Goal: Task Accomplishment & Management: Manage account settings

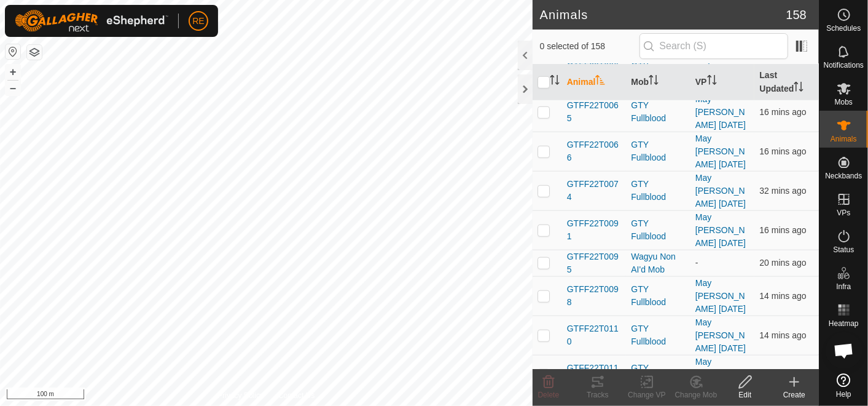
scroll to position [615, 0]
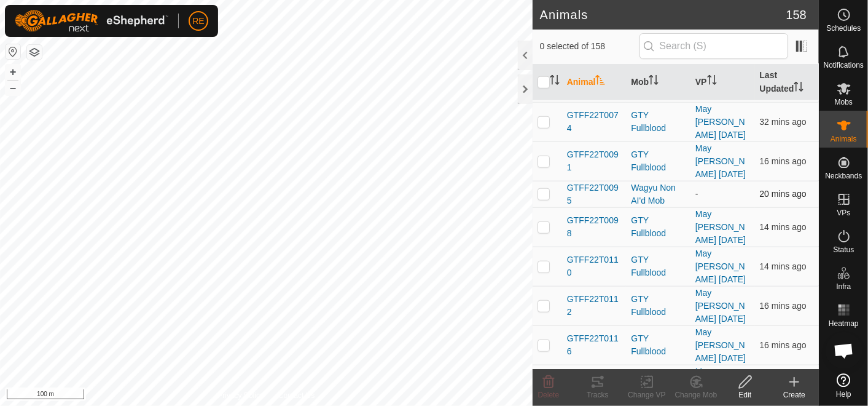
click at [545, 189] on p-checkbox at bounding box center [544, 194] width 12 height 10
checkbox input "true"
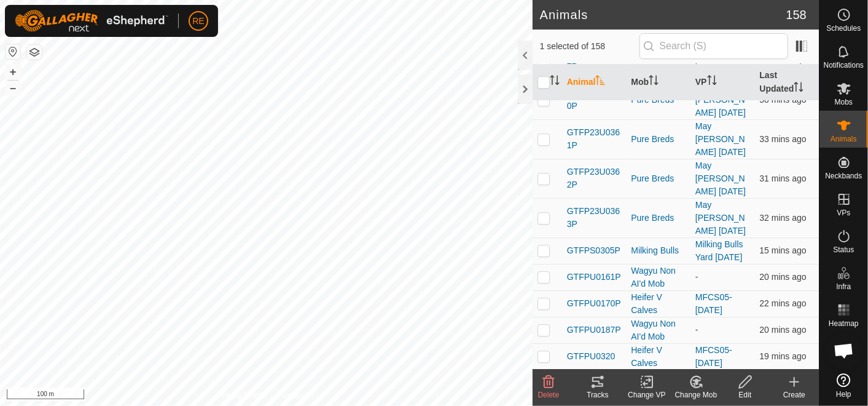
scroll to position [2253, 0]
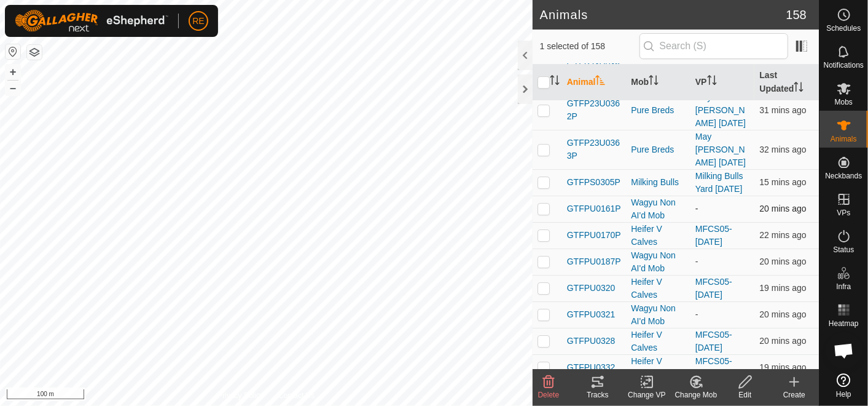
click at [546, 211] on p-checkbox at bounding box center [544, 208] width 12 height 10
checkbox input "true"
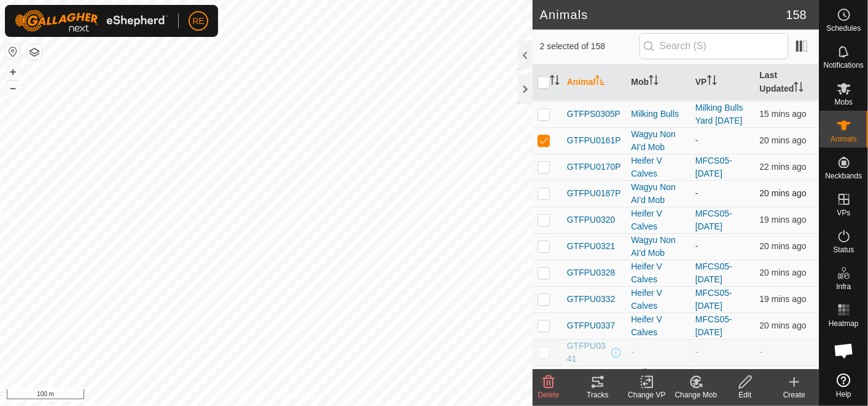
click at [546, 197] on p-checkbox at bounding box center [544, 193] width 12 height 10
checkbox input "true"
click at [546, 246] on p-checkbox at bounding box center [544, 246] width 12 height 10
checkbox input "true"
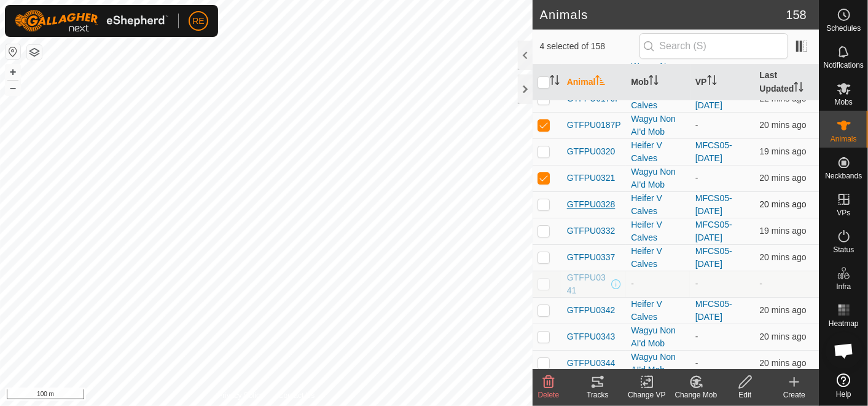
scroll to position [2459, 0]
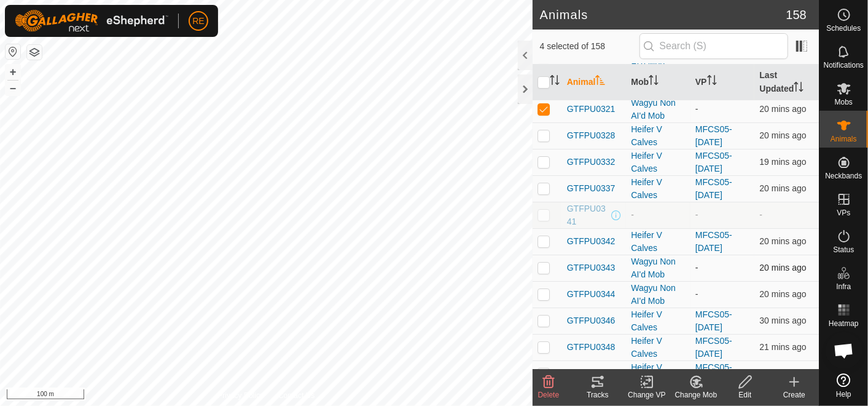
click at [544, 272] on p-checkbox at bounding box center [544, 267] width 12 height 10
checkbox input "true"
click at [542, 297] on p-checkbox at bounding box center [544, 294] width 12 height 10
checkbox input "true"
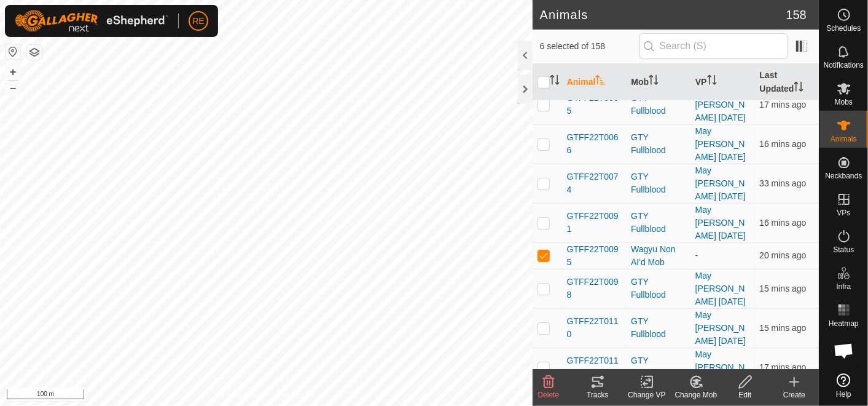
scroll to position [525, 0]
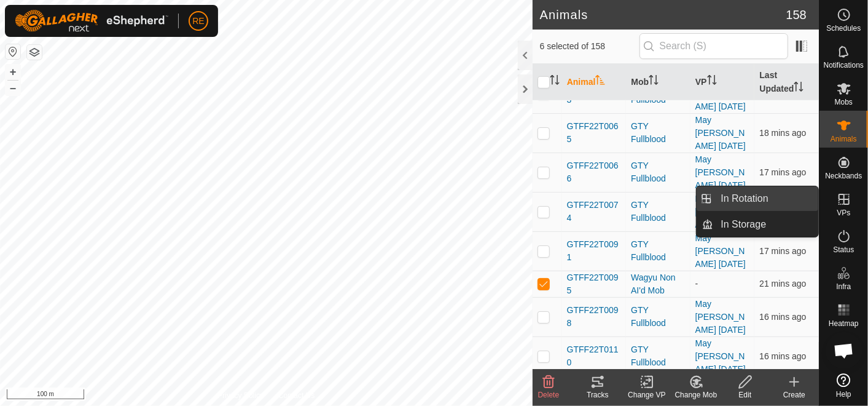
click at [759, 197] on link "In Rotation" at bounding box center [766, 198] width 105 height 25
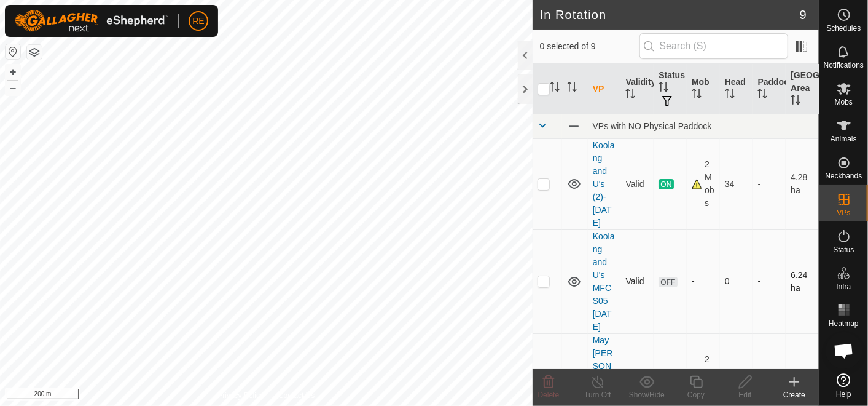
checkbox input "true"
click at [553, 58] on div "In Rotation 9 1 selected of 9 VP Validity Status Mob Head Paddock Grazing Area …" at bounding box center [409, 203] width 819 height 406
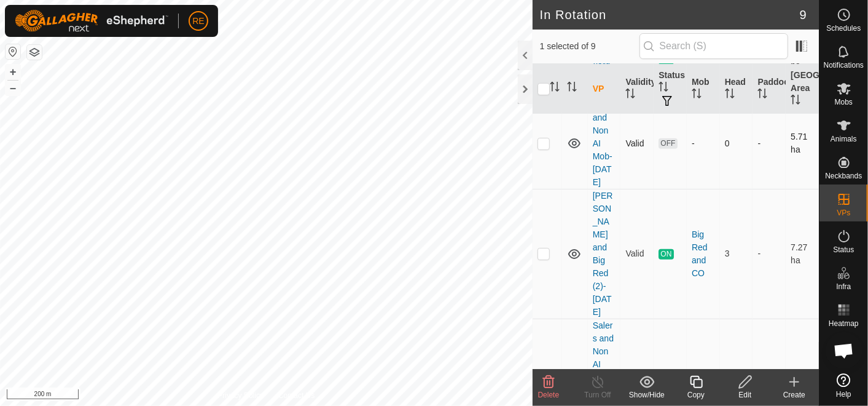
scroll to position [478, 0]
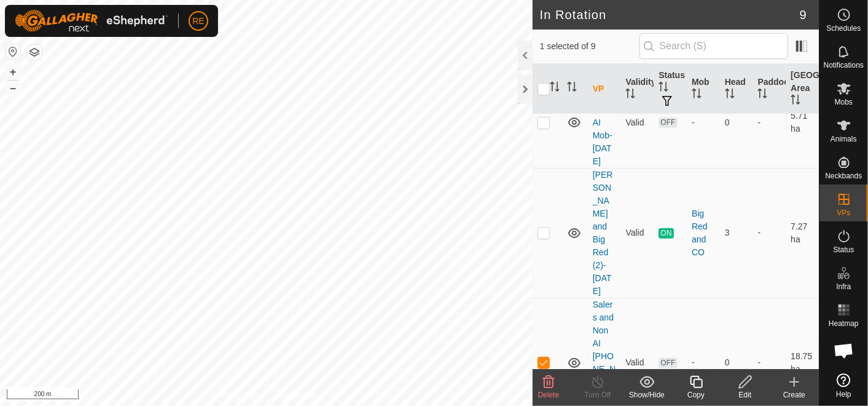
click at [747, 381] on icon at bounding box center [745, 381] width 15 height 15
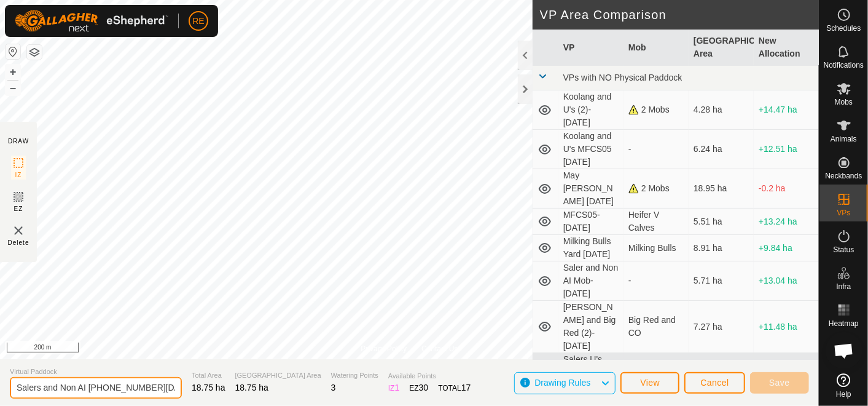
drag, startPoint x: 44, startPoint y: 385, endPoint x: 109, endPoint y: 385, distance: 65.2
click at [109, 385] on input "Salers and Non AI [PHONE_NUMBER][DATE]" at bounding box center [96, 388] width 172 height 22
type input "Salers [DATE]"
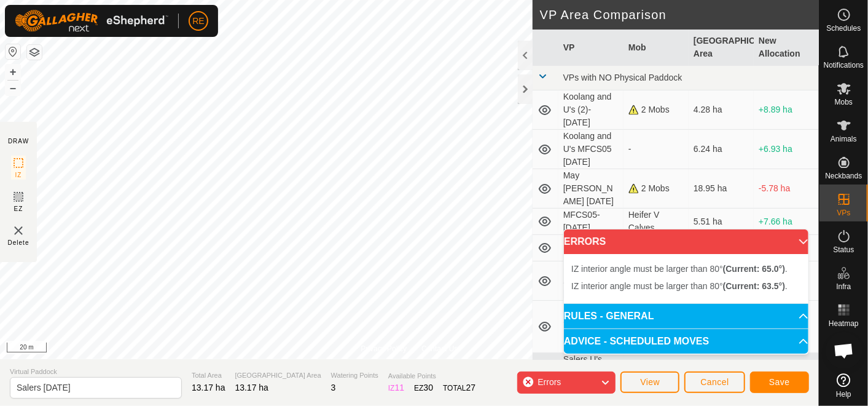
click at [431, 0] on html "RE Schedules Notifications Mobs Animals Neckbands VPs Status Infra Heatmap Help…" at bounding box center [434, 203] width 868 height 406
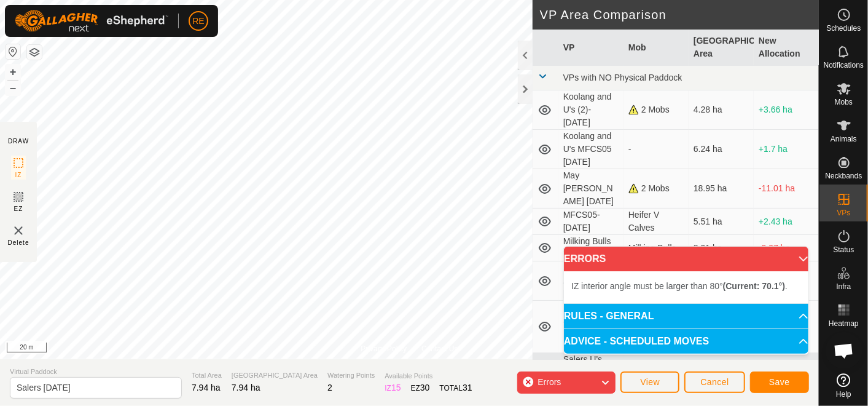
click at [392, 0] on html "RE Schedules Notifications Mobs Animals Neckbands VPs Status Infra Heatmap Help…" at bounding box center [434, 203] width 868 height 406
click at [541, 173] on div "Privacy Policy Contact Us IZ interior angle must be larger than 80° (Current: 3…" at bounding box center [409, 203] width 819 height 406
click at [530, 72] on div "Privacy Policy Contact Us + – ⇧ i 20 m DRAW IZ EZ Delete VP Area Comparison VP …" at bounding box center [409, 203] width 819 height 406
click at [393, 347] on div "Privacy Policy Contact Us + – ⇧ i 20 m" at bounding box center [409, 179] width 819 height 359
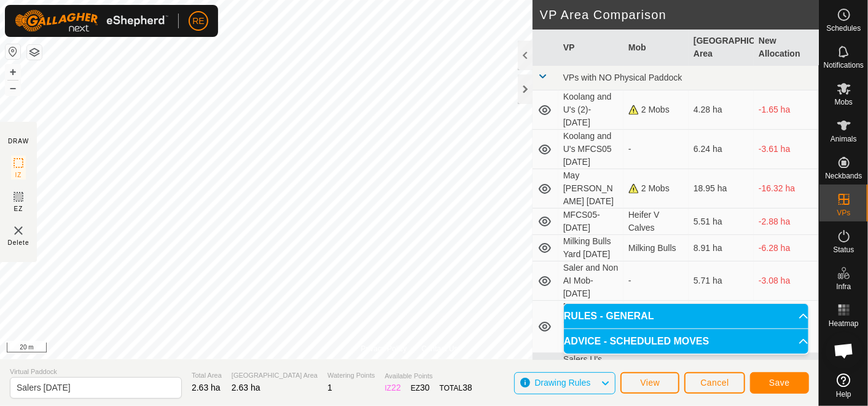
click at [425, 0] on html "RE Schedules Notifications Mobs Animals Neckbands VPs Status Infra Heatmap Help…" at bounding box center [434, 203] width 868 height 406
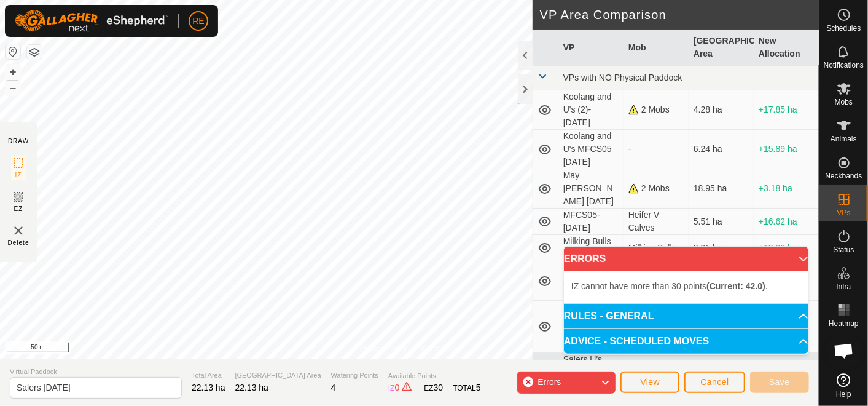
click at [380, 0] on html "RE Schedules Notifications Mobs Animals Neckbands VPs Status Infra Heatmap Help…" at bounding box center [434, 203] width 868 height 406
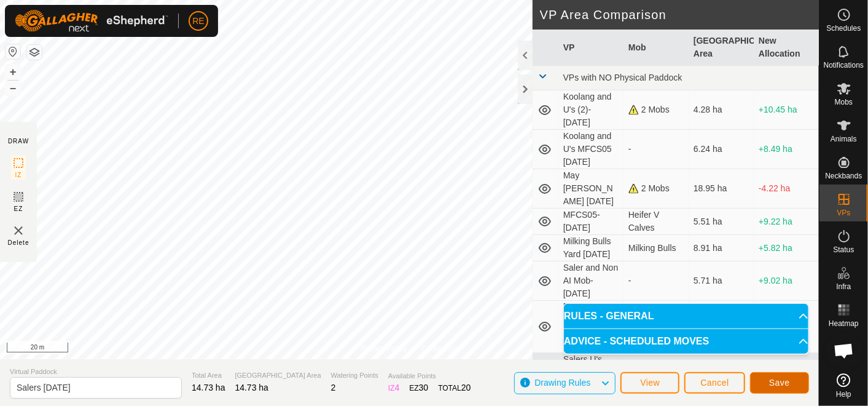
click at [781, 380] on span "Save" at bounding box center [780, 382] width 21 height 10
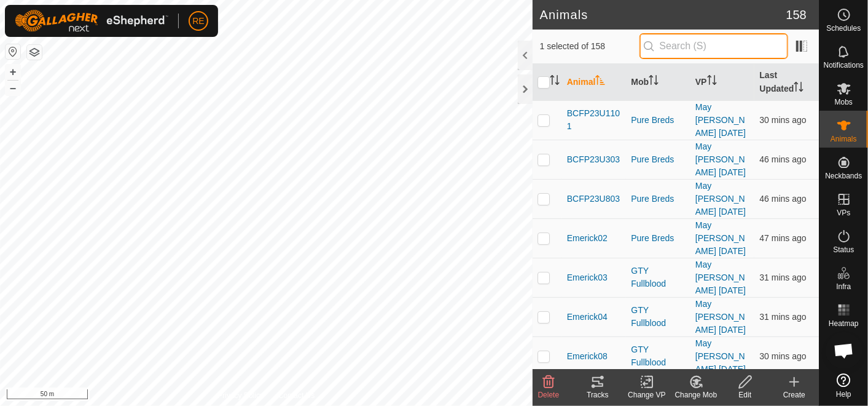
click at [688, 46] on input "text" at bounding box center [714, 46] width 149 height 26
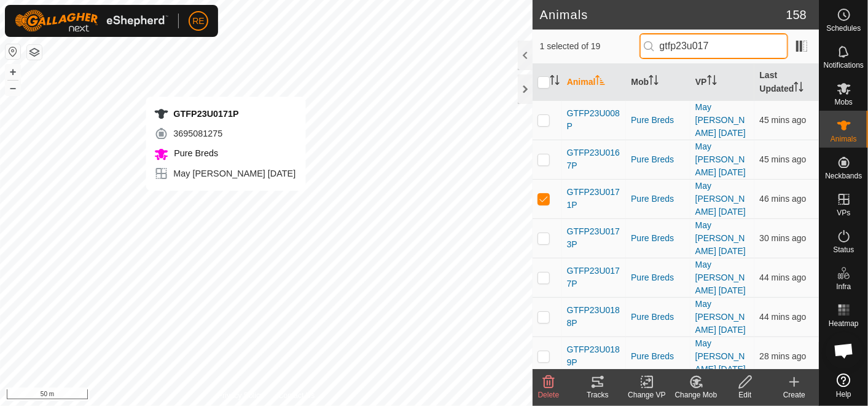
type input "gtfp23u0171"
checkbox input "true"
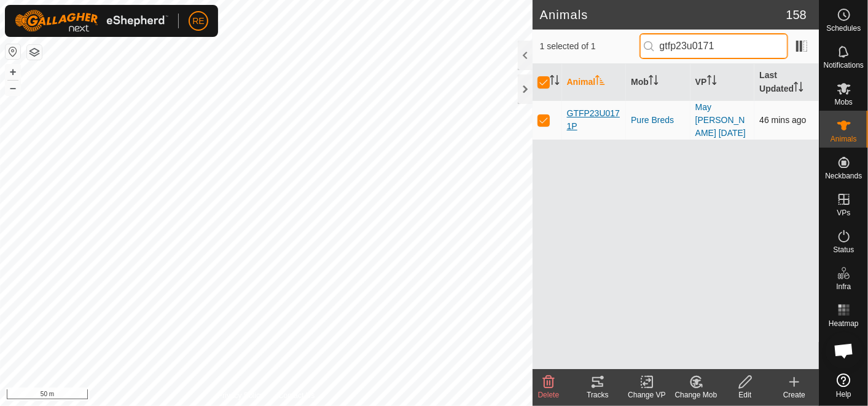
type input "gtfp23u0171"
click at [604, 112] on span "GTFP23U0171P" at bounding box center [594, 120] width 55 height 26
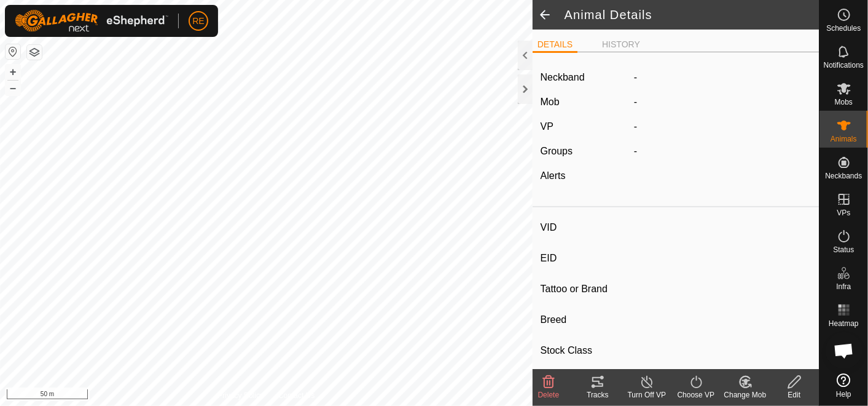
type input "GTFP23U0171P"
type input "982123816114434"
type input "-"
type input "Wagyu"
type input "PB"
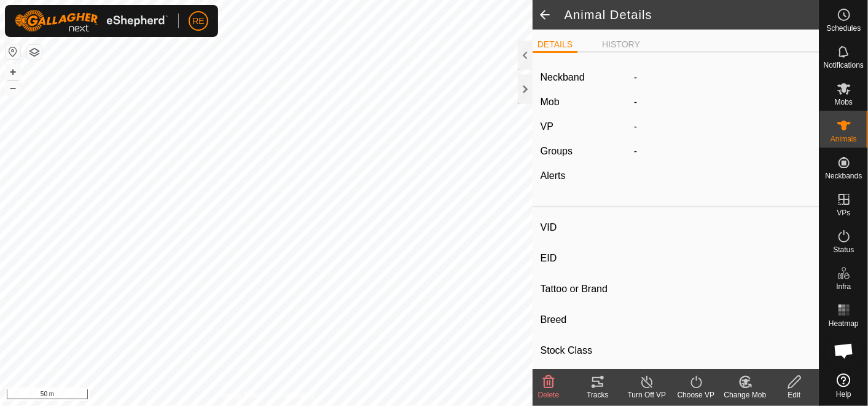
type input "10/2023"
type input "2 years"
type input "Pregnant"
type input "0 kg"
type input "-"
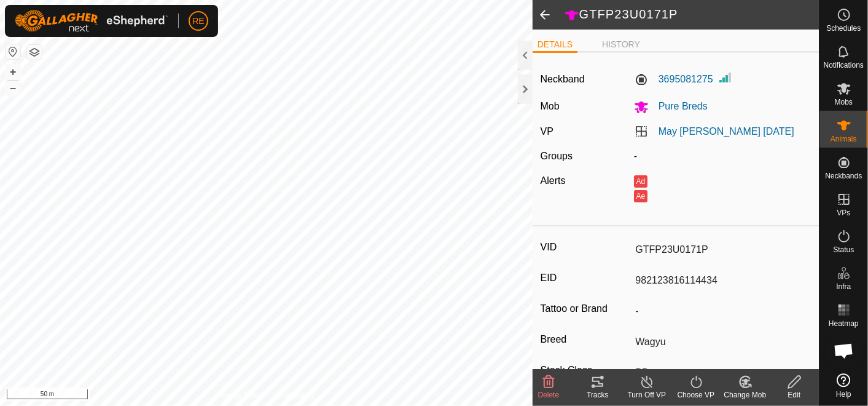
click at [793, 384] on icon at bounding box center [794, 381] width 15 height 15
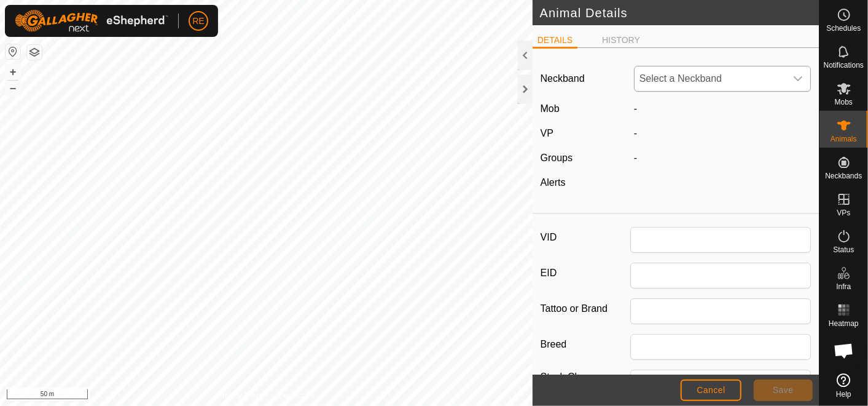
type input "GTFP23U0171P"
type input "982123816114434"
type input "Wagyu"
type input "PB"
type input "10/2023"
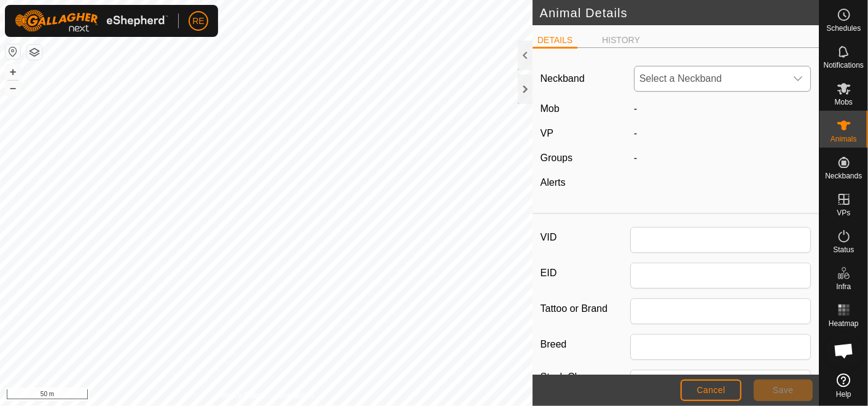
type input "2 years"
type input "0"
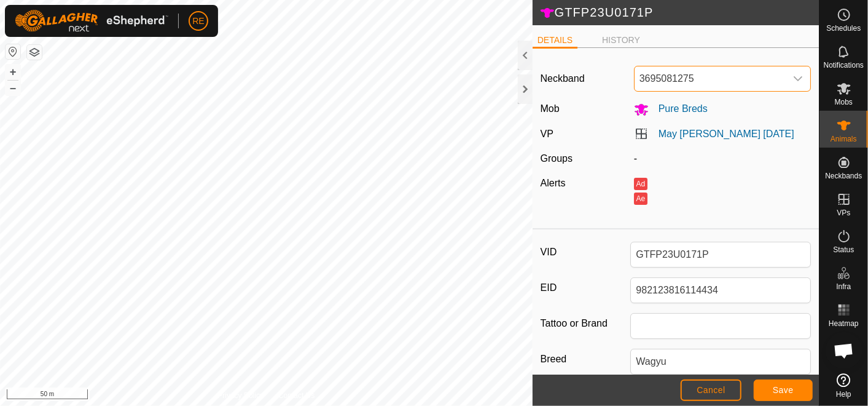
click at [749, 77] on span "3695081275" at bounding box center [710, 78] width 151 height 25
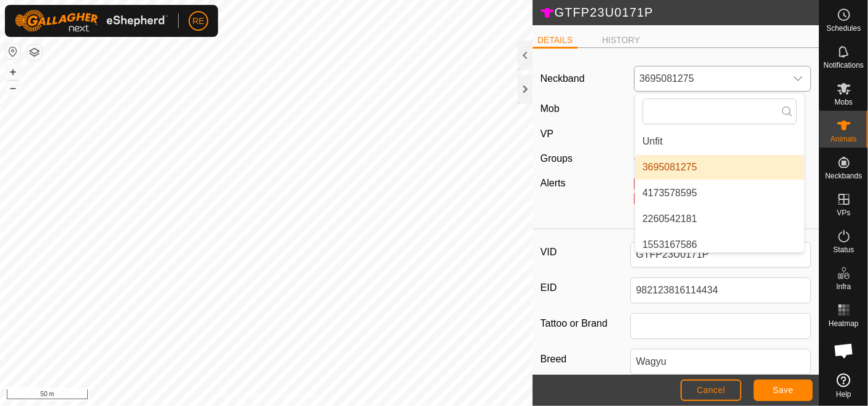
type input "0"
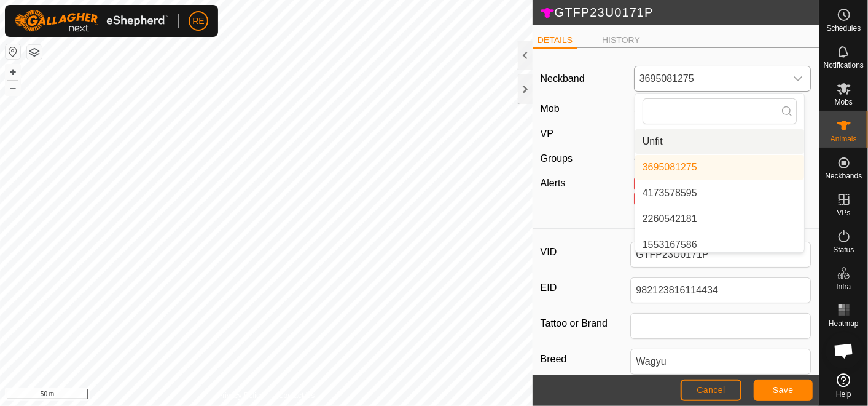
click at [694, 141] on li "Unfit" at bounding box center [720, 141] width 169 height 25
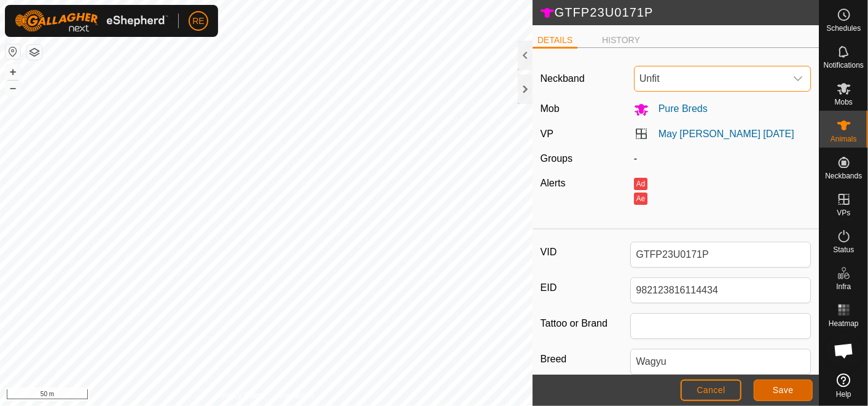
click at [795, 388] on button "Save" at bounding box center [783, 390] width 59 height 22
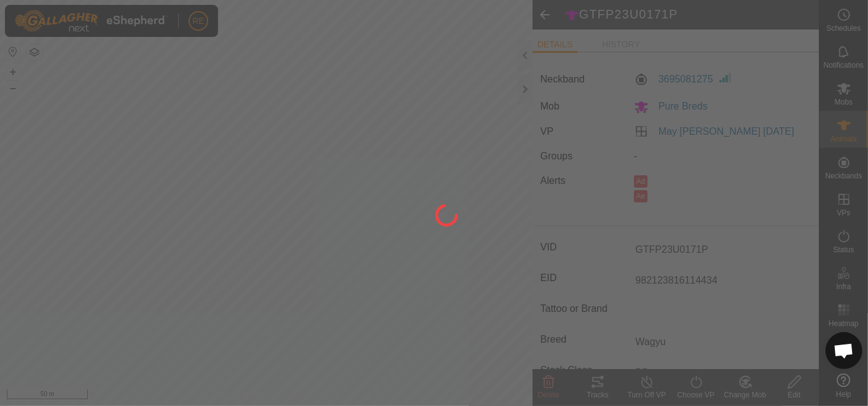
type input "-"
type input "0 kg"
type input "-"
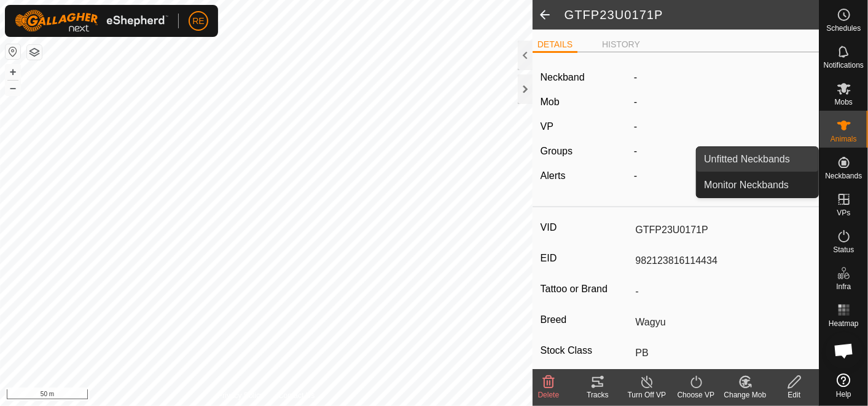
click at [777, 160] on link "Unfitted Neckbands" at bounding box center [758, 159] width 122 height 25
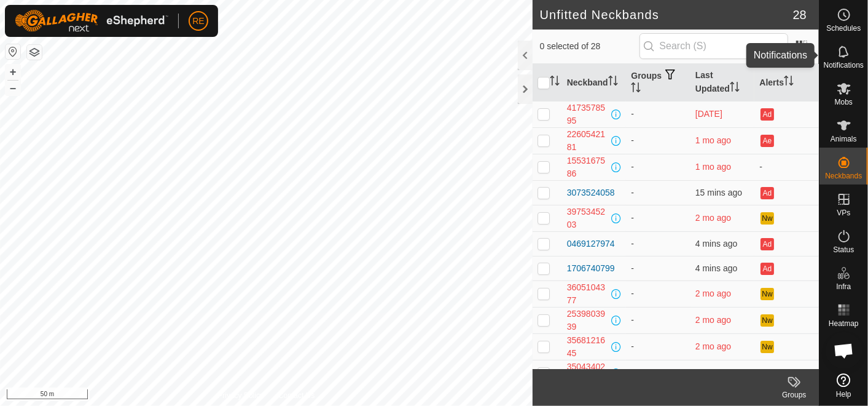
click at [851, 48] on icon at bounding box center [844, 51] width 15 height 15
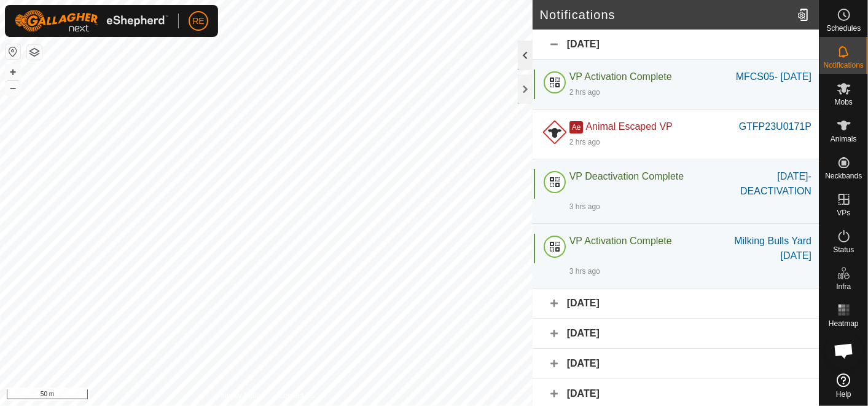
click at [527, 55] on div at bounding box center [525, 56] width 15 height 30
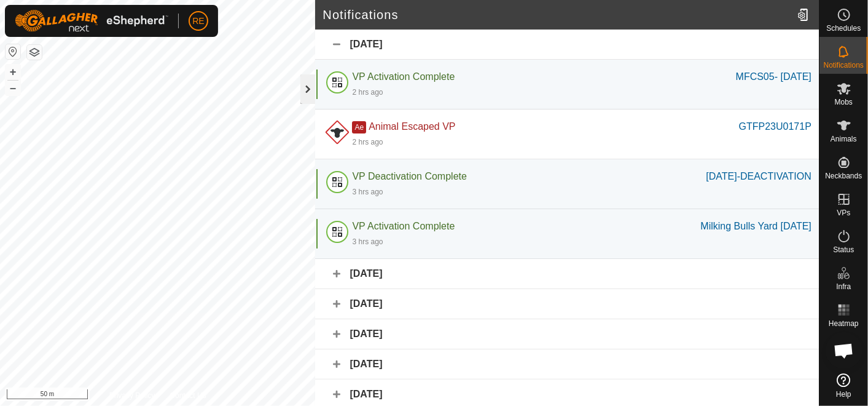
click at [304, 90] on div at bounding box center [308, 89] width 15 height 30
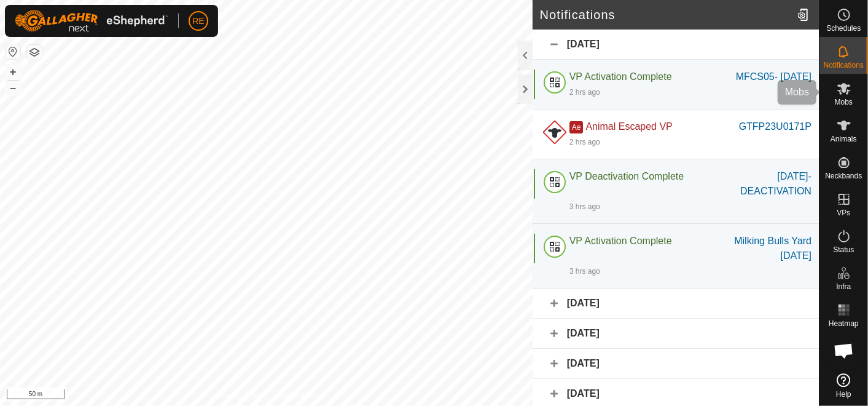
click at [849, 93] on icon at bounding box center [844, 88] width 15 height 15
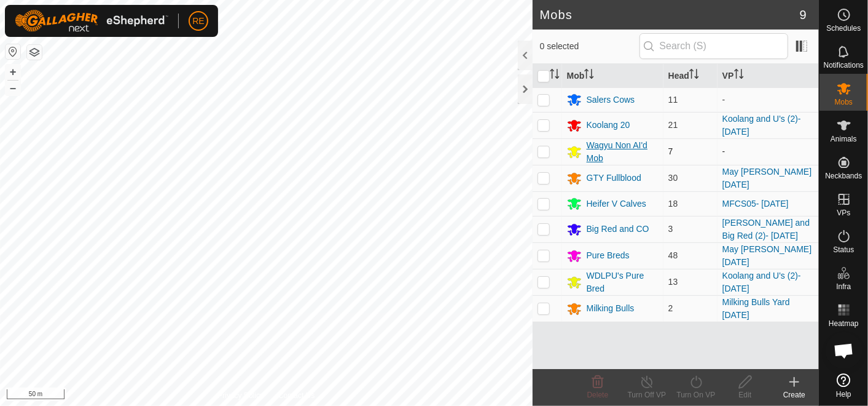
click at [622, 141] on div "Wagyu Non AI'd Mob" at bounding box center [623, 152] width 72 height 26
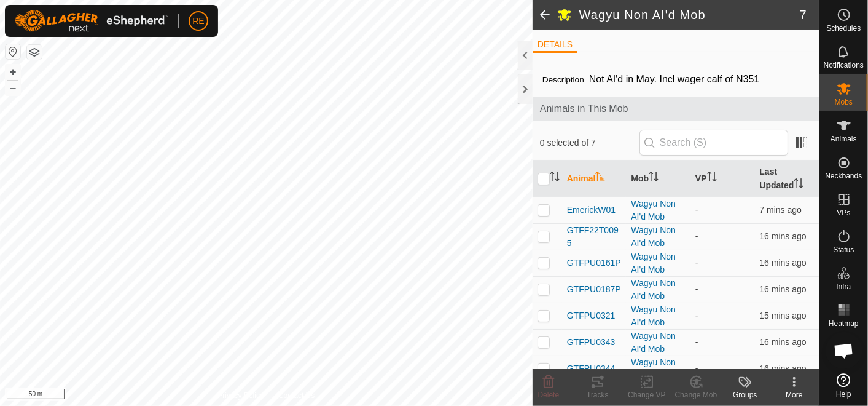
click at [548, 13] on span at bounding box center [545, 15] width 25 height 30
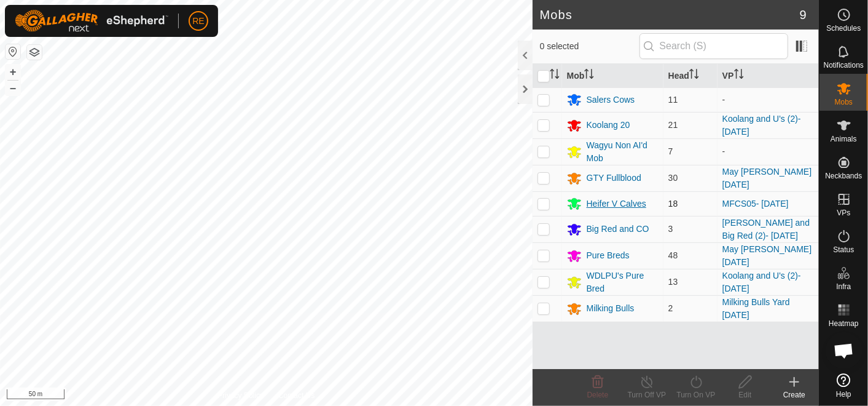
click at [603, 203] on div "Heifer V Calves" at bounding box center [617, 203] width 60 height 13
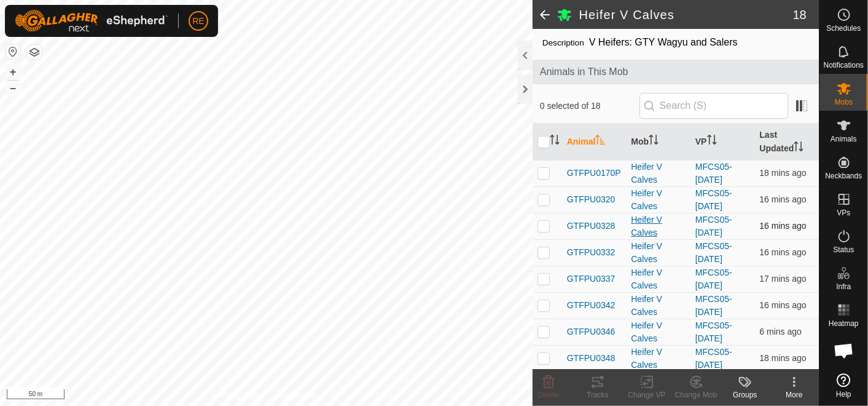
scroll to position [68, 0]
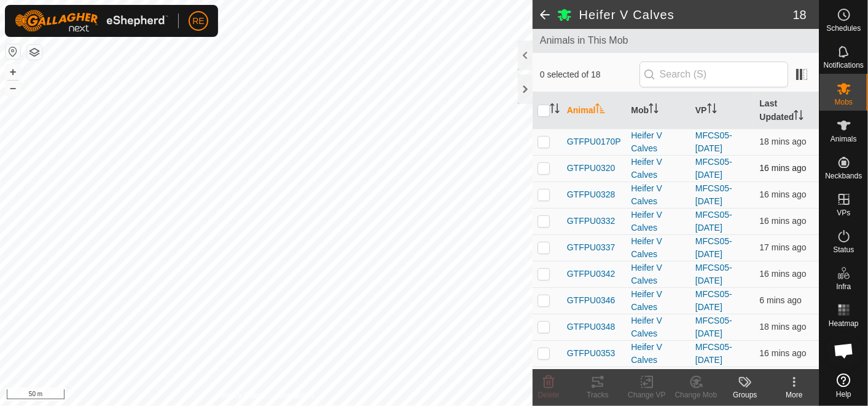
drag, startPoint x: 542, startPoint y: 140, endPoint x: 541, endPoint y: 162, distance: 22.2
click at [542, 141] on p-checkbox at bounding box center [544, 141] width 12 height 10
checkbox input "true"
click at [543, 167] on p-checkbox at bounding box center [544, 168] width 12 height 10
checkbox input "true"
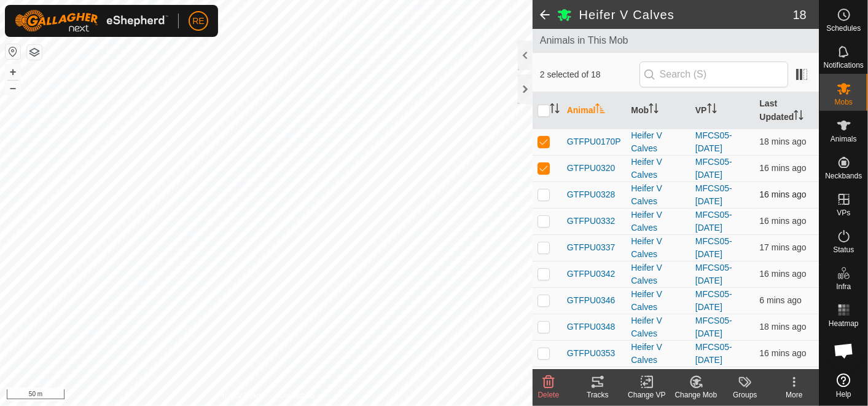
click at [545, 195] on p-checkbox at bounding box center [544, 194] width 12 height 10
checkbox input "true"
drag, startPoint x: 542, startPoint y: 222, endPoint x: 539, endPoint y: 243, distance: 21.7
click at [540, 223] on p-checkbox at bounding box center [544, 221] width 12 height 10
checkbox input "true"
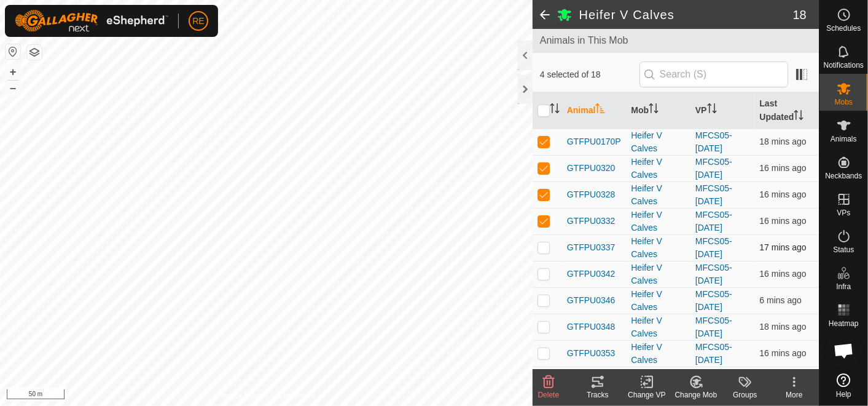
click at [546, 247] on p-checkbox at bounding box center [544, 247] width 12 height 10
checkbox input "true"
click at [545, 275] on p-checkbox at bounding box center [544, 274] width 12 height 10
checkbox input "true"
click at [544, 295] on p-checkbox at bounding box center [544, 300] width 12 height 10
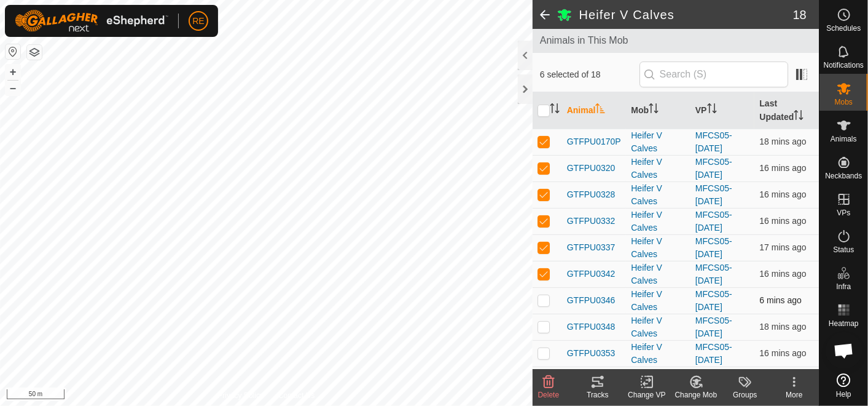
checkbox input "true"
click at [544, 325] on p-checkbox at bounding box center [544, 326] width 12 height 10
checkbox input "true"
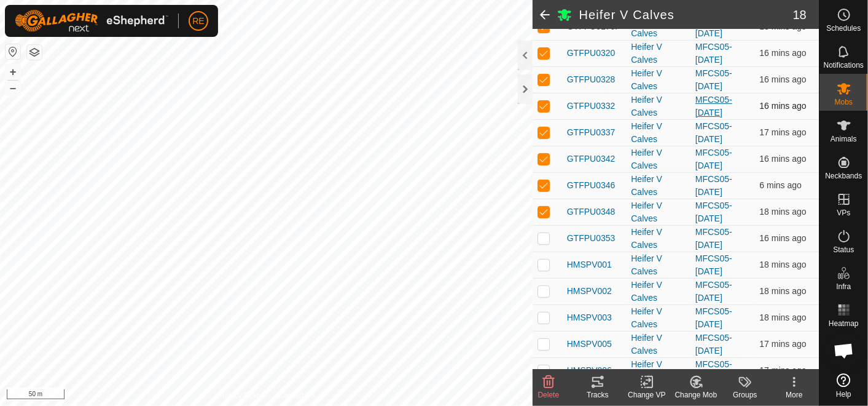
scroll to position [205, 0]
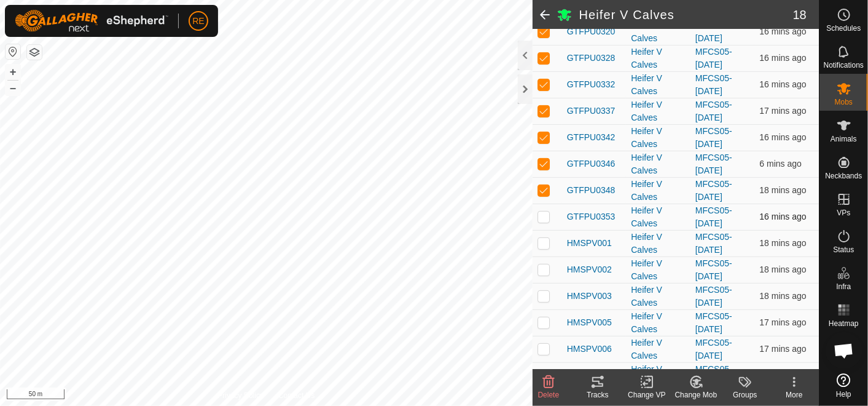
click at [548, 212] on p-checkbox at bounding box center [544, 216] width 12 height 10
checkbox input "true"
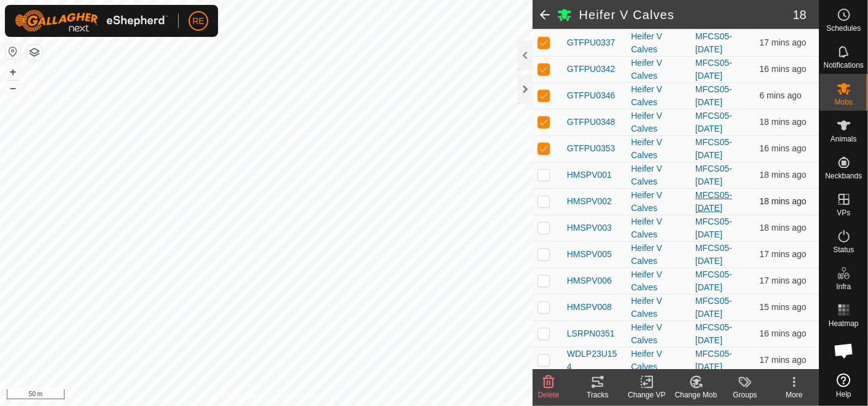
scroll to position [301, 0]
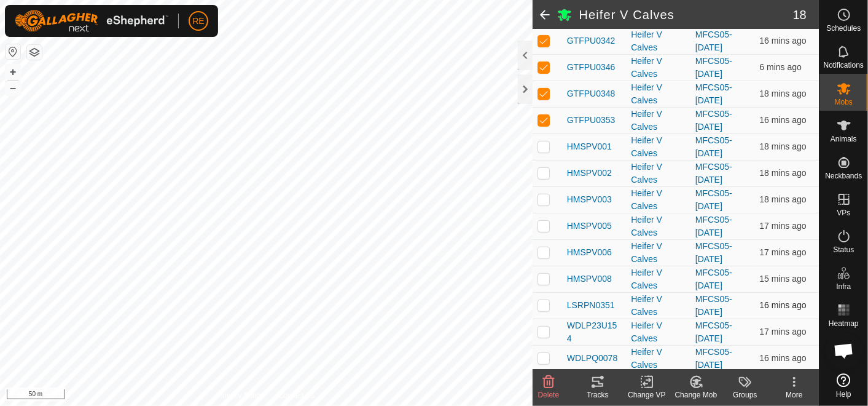
click at [545, 300] on p-checkbox at bounding box center [544, 305] width 12 height 10
checkbox input "true"
click at [545, 326] on p-checkbox at bounding box center [544, 331] width 12 height 10
checkbox input "true"
click at [544, 353] on p-checkbox at bounding box center [544, 358] width 12 height 10
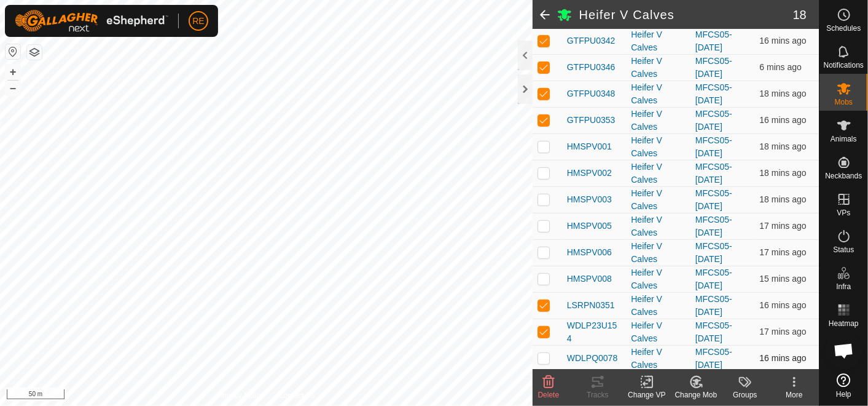
checkbox input "true"
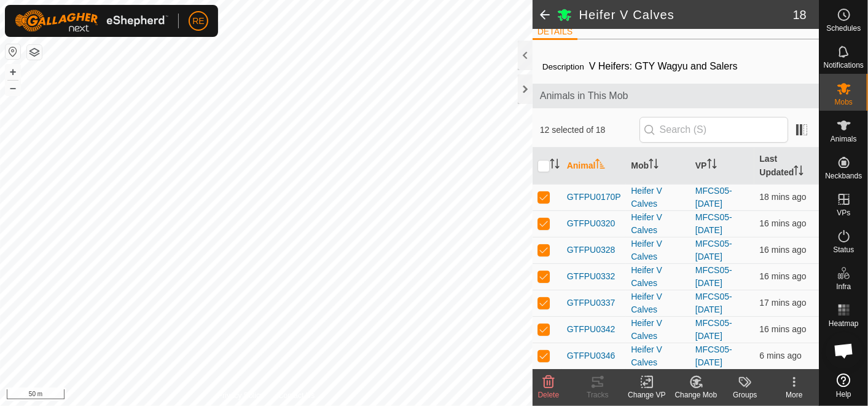
scroll to position [0, 0]
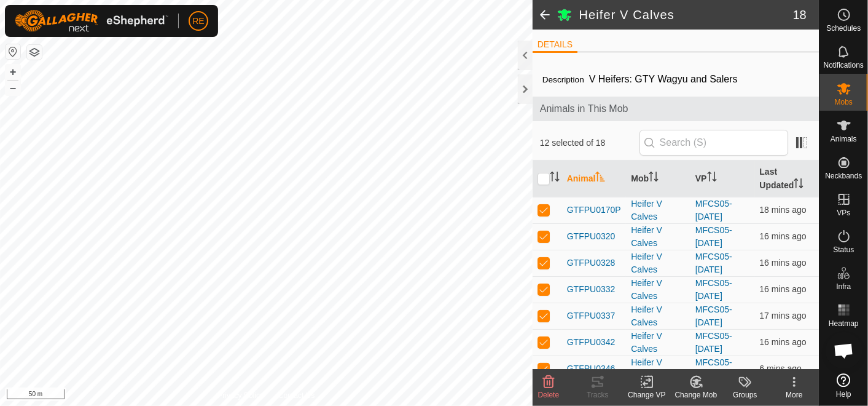
click at [696, 382] on icon at bounding box center [697, 382] width 9 height 6
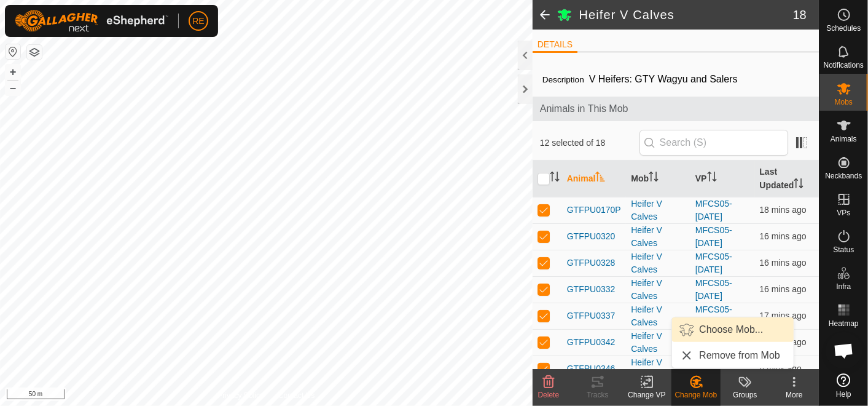
click at [744, 328] on link "Choose Mob..." at bounding box center [733, 329] width 122 height 25
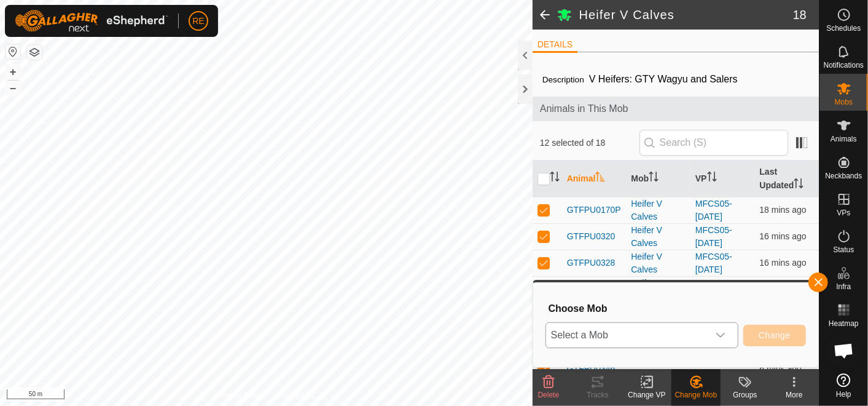
click at [731, 332] on div "dropdown trigger" at bounding box center [721, 335] width 25 height 25
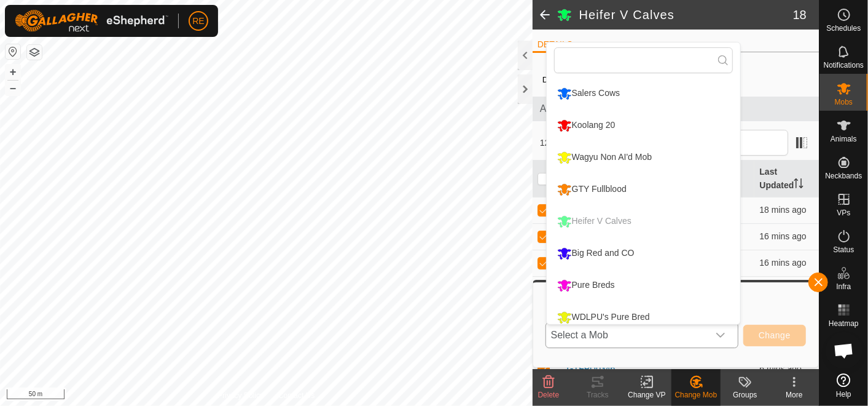
scroll to position [8, 0]
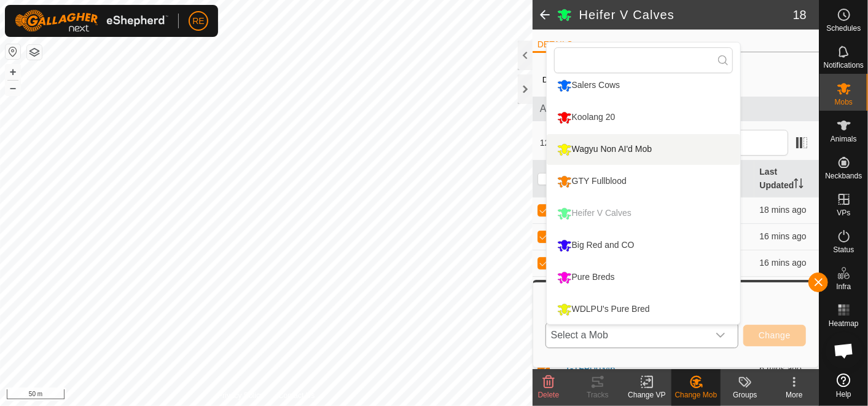
click at [660, 151] on li "Wagyu Non AI'd Mob" at bounding box center [644, 149] width 194 height 31
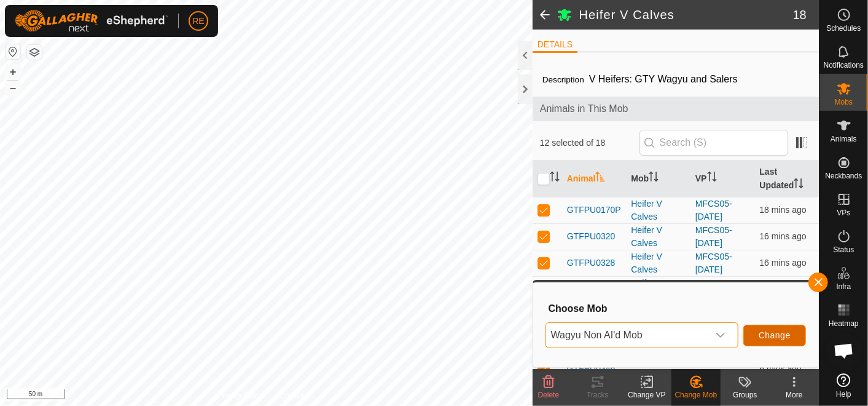
click at [785, 335] on span "Change" at bounding box center [775, 335] width 32 height 10
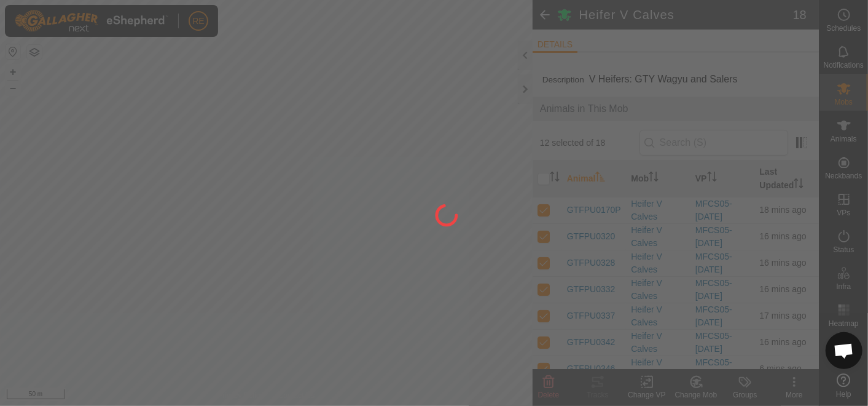
checkbox input "false"
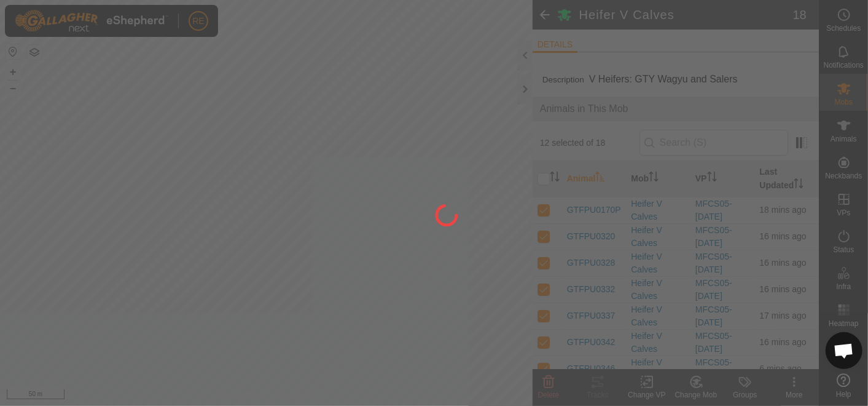
checkbox input "false"
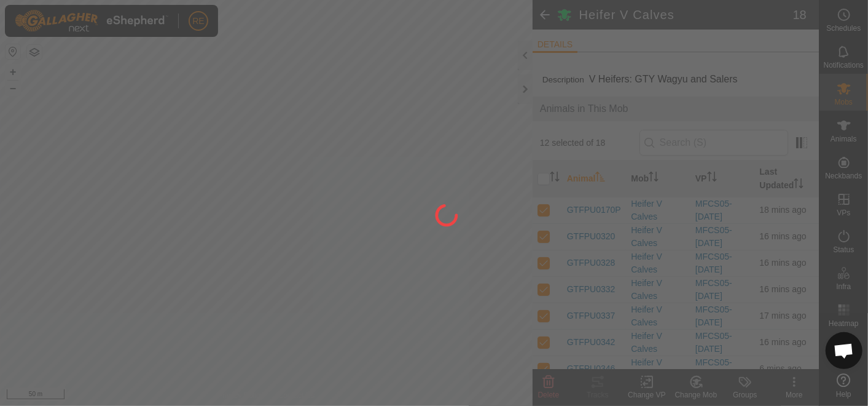
checkbox input "false"
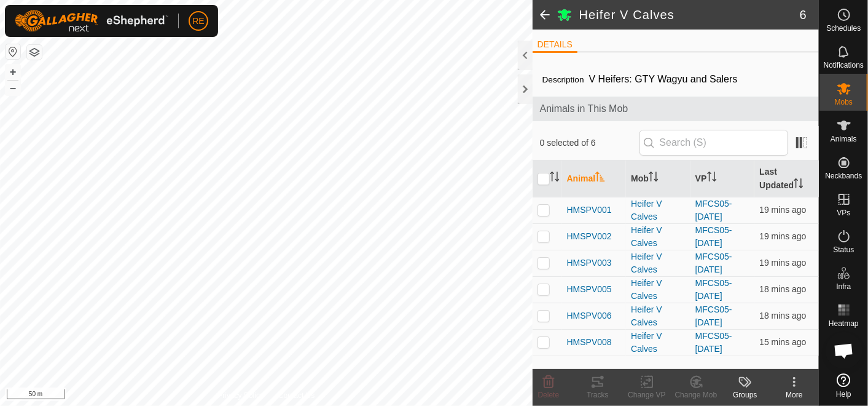
click at [549, 15] on span at bounding box center [545, 15] width 25 height 30
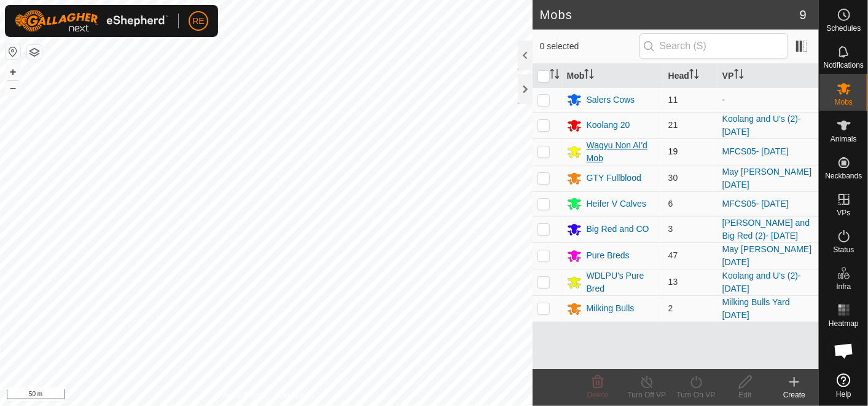
click at [628, 146] on div "Wagyu Non AI'd Mob" at bounding box center [623, 152] width 72 height 26
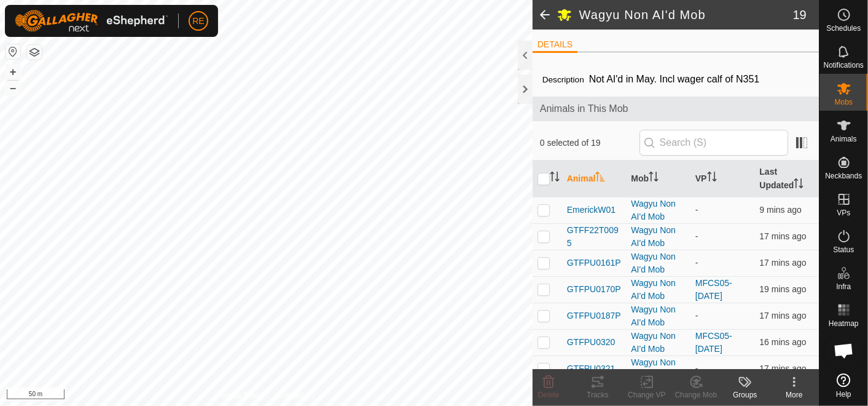
click at [545, 11] on span at bounding box center [545, 15] width 25 height 30
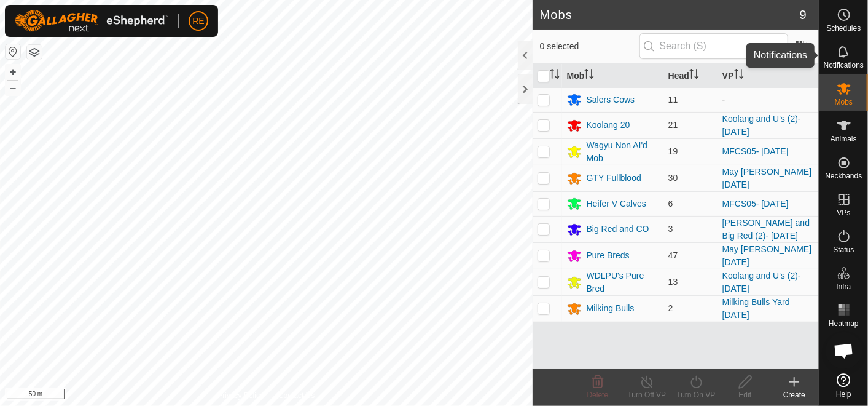
click at [850, 57] on icon at bounding box center [844, 51] width 15 height 15
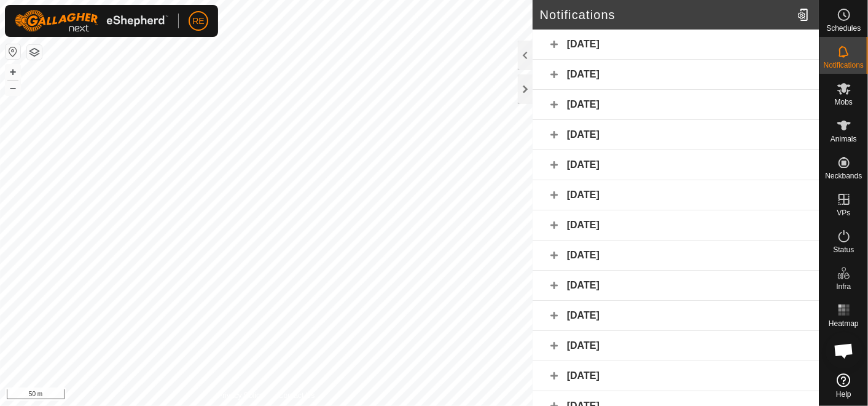
click at [651, 47] on div "[DATE]" at bounding box center [676, 45] width 286 height 30
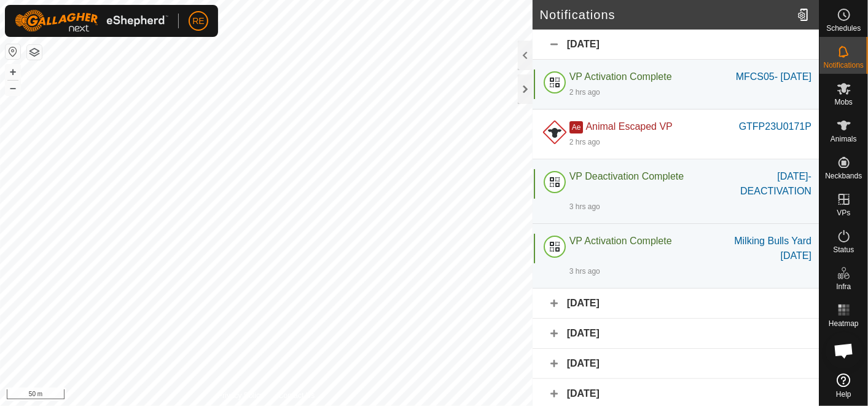
click at [651, 47] on div "[DATE]" at bounding box center [676, 45] width 286 height 30
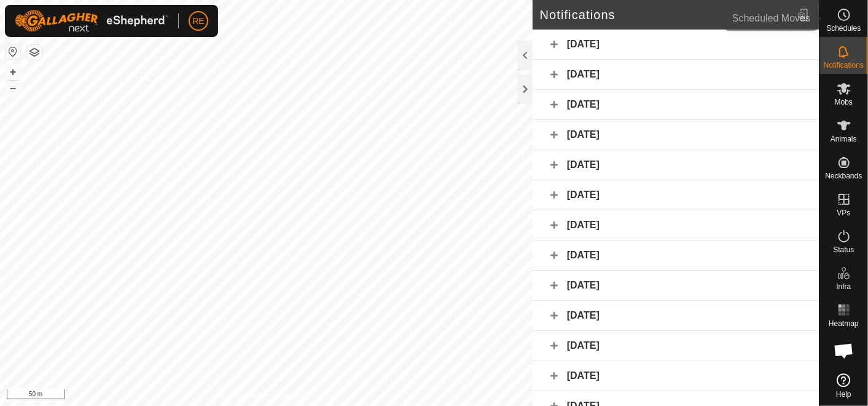
click at [854, 20] on es-schedule-vp-svg-icon at bounding box center [844, 15] width 22 height 20
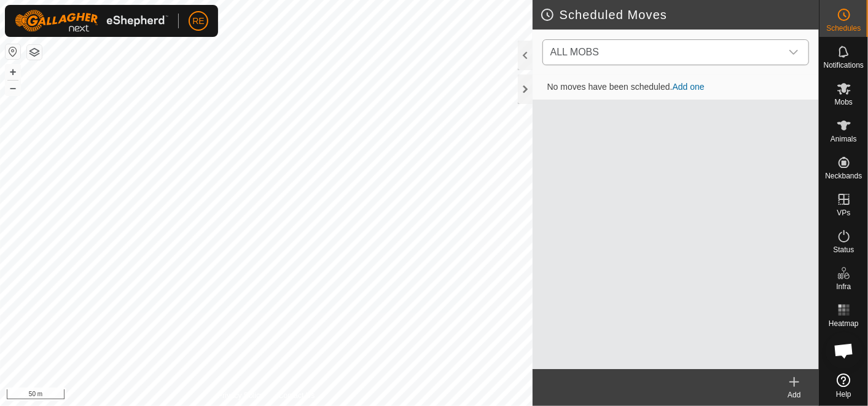
click at [792, 60] on div "dropdown trigger" at bounding box center [794, 52] width 25 height 25
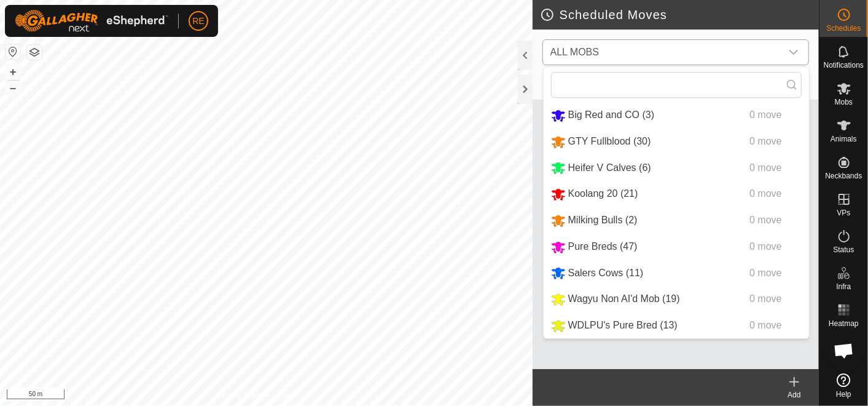
click at [792, 57] on div "dropdown trigger" at bounding box center [794, 52] width 25 height 25
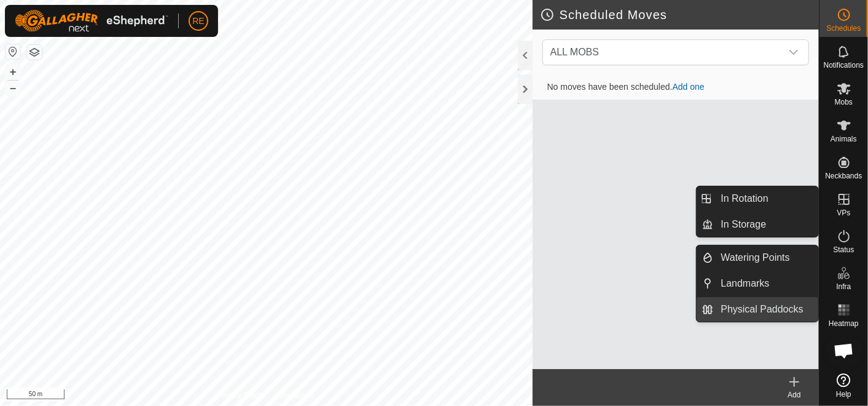
click at [765, 309] on link "Physical Paddocks" at bounding box center [766, 309] width 105 height 25
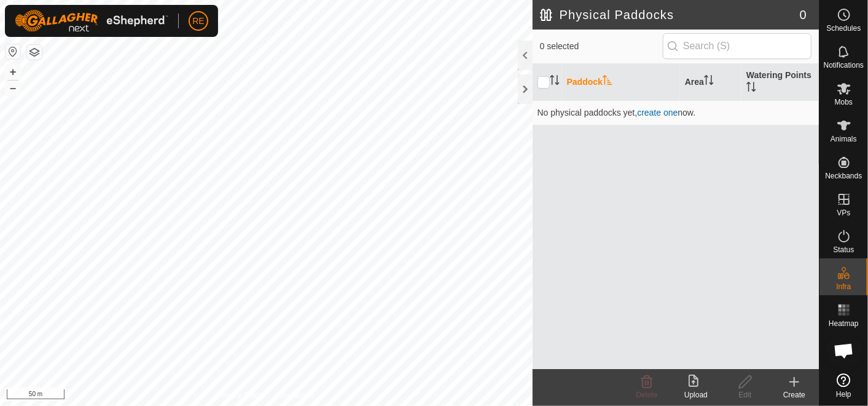
click at [795, 389] on div "Create" at bounding box center [794, 394] width 49 height 11
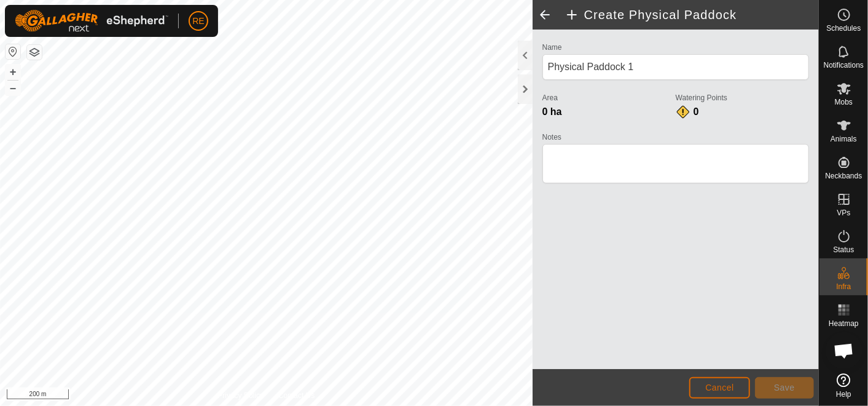
click at [720, 387] on span "Cancel" at bounding box center [720, 387] width 29 height 10
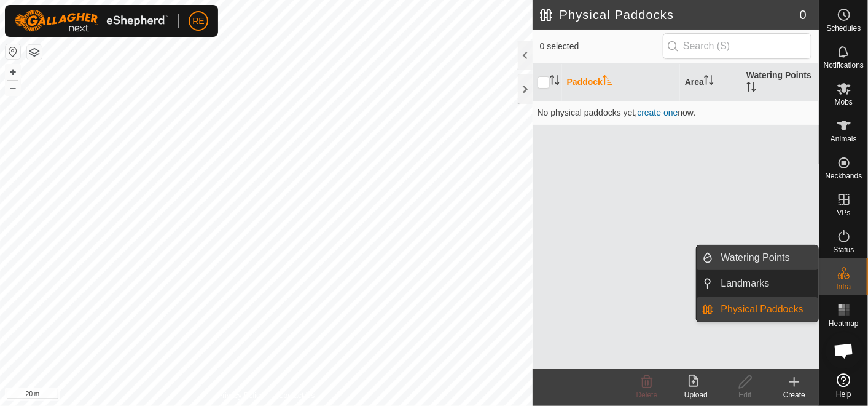
drag, startPoint x: 776, startPoint y: 251, endPoint x: 722, endPoint y: 248, distance: 54.2
click at [776, 251] on link "Watering Points" at bounding box center [766, 257] width 105 height 25
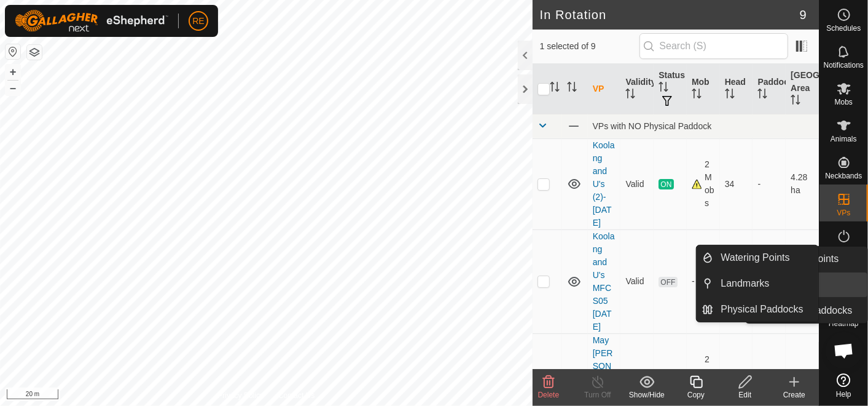
click at [851, 280] on es-infrastructure-svg-icon at bounding box center [844, 273] width 22 height 20
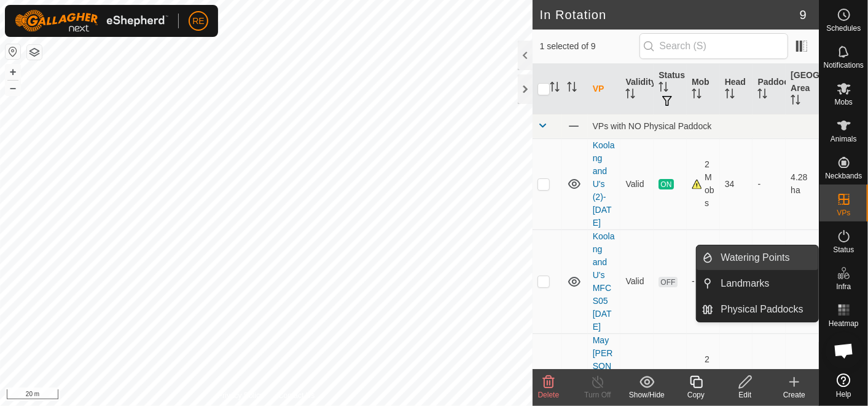
click at [773, 256] on link "Watering Points" at bounding box center [766, 257] width 105 height 25
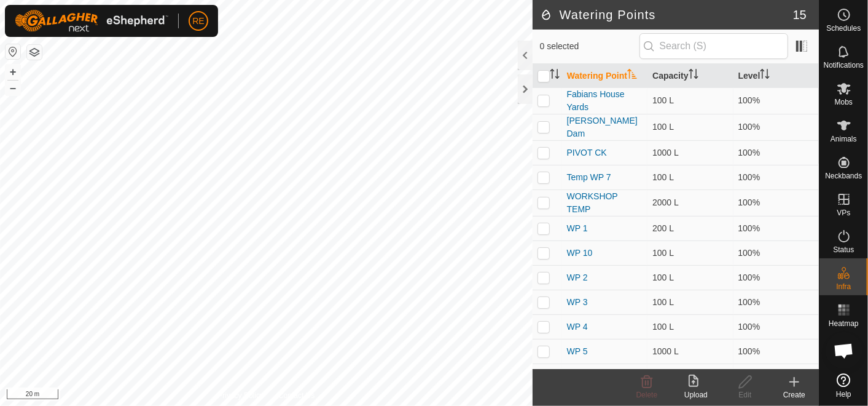
click at [797, 392] on div "Create" at bounding box center [794, 394] width 49 height 11
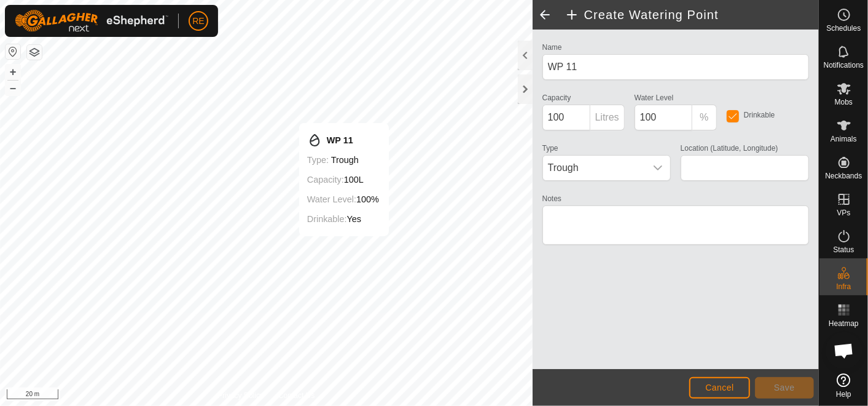
type input "-27.754258, 152.367255"
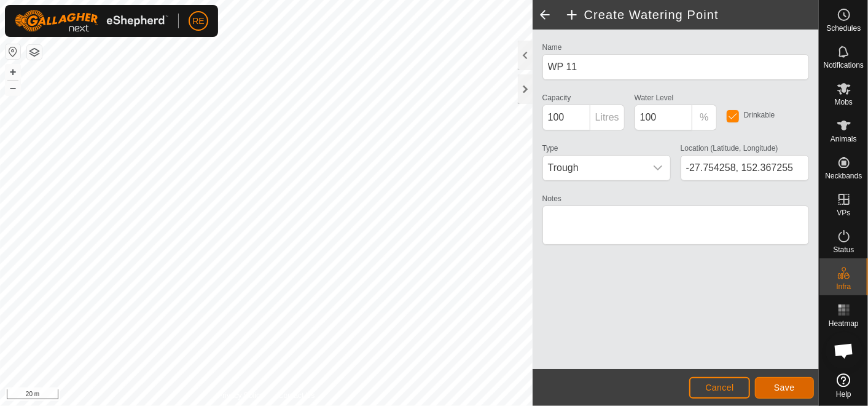
click at [782, 388] on span "Save" at bounding box center [784, 387] width 21 height 10
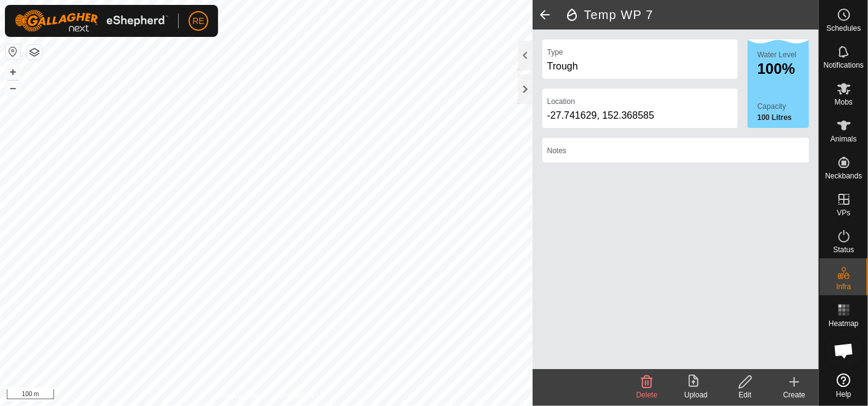
click at [649, 381] on icon at bounding box center [648, 382] width 12 height 12
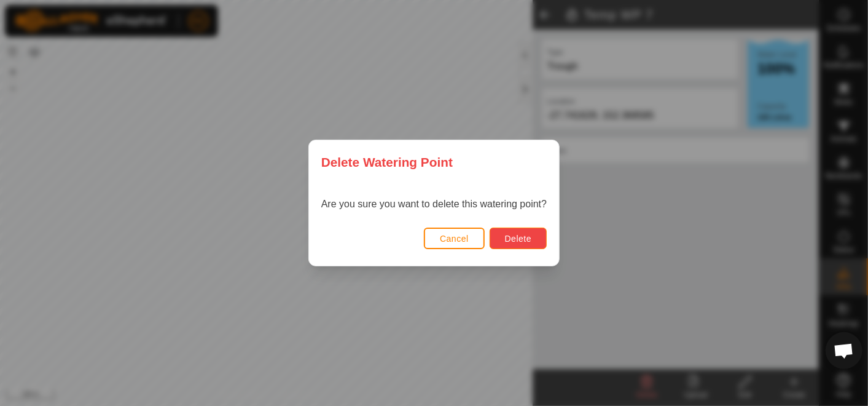
click at [529, 237] on span "Delete" at bounding box center [518, 239] width 26 height 10
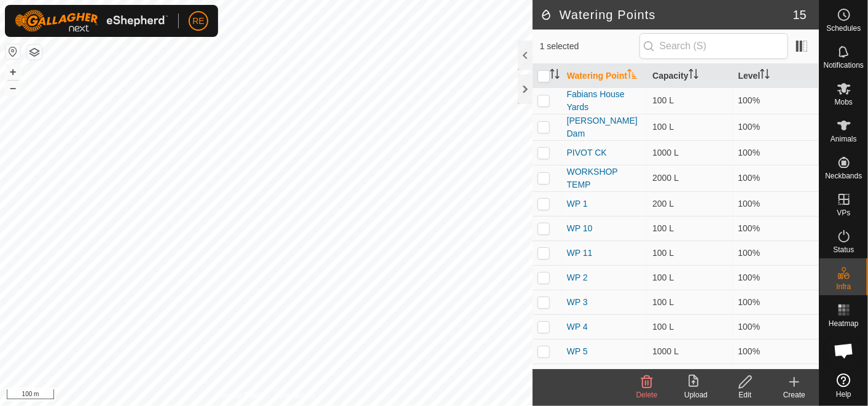
click at [652, 384] on icon at bounding box center [647, 381] width 15 height 15
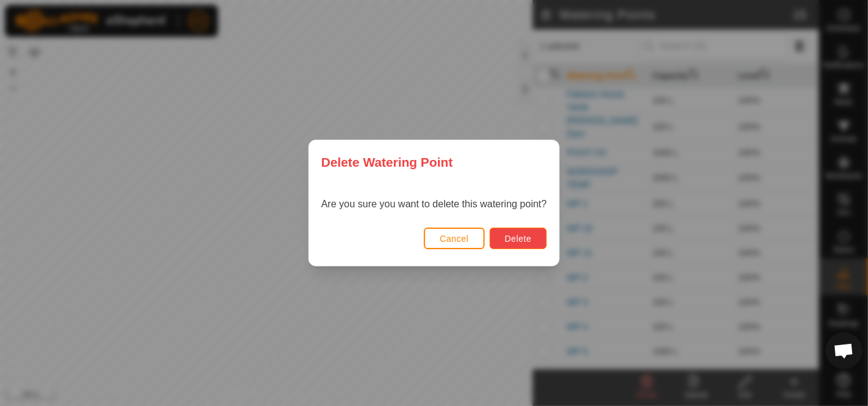
click at [523, 238] on span "Delete" at bounding box center [518, 239] width 26 height 10
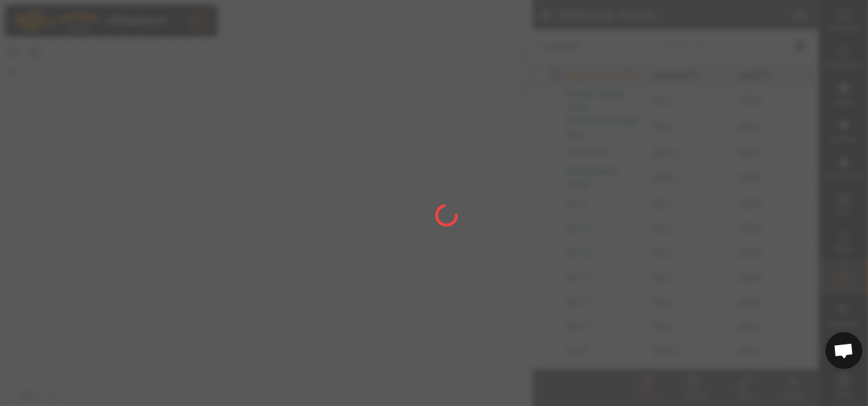
checkbox input "false"
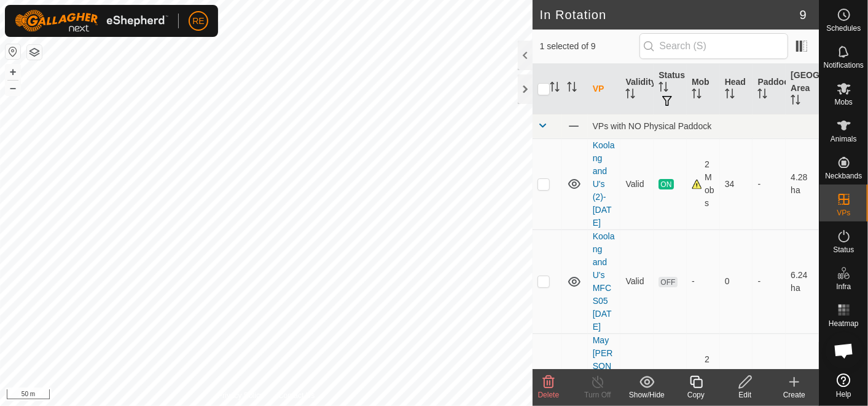
click at [749, 387] on icon at bounding box center [745, 381] width 15 height 15
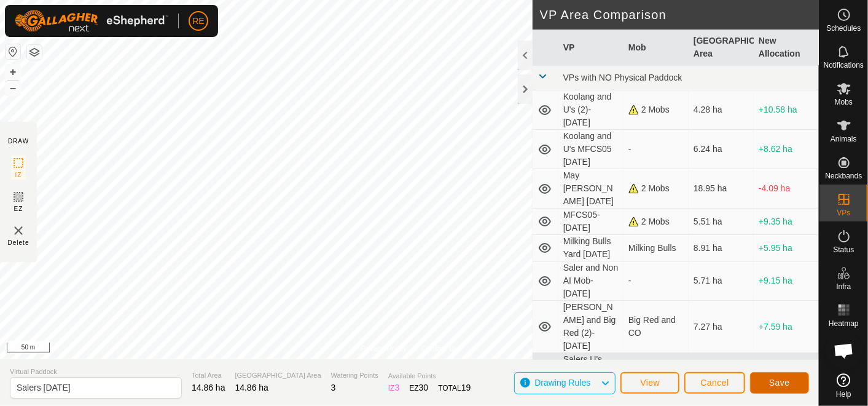
click at [774, 382] on span "Save" at bounding box center [780, 382] width 21 height 10
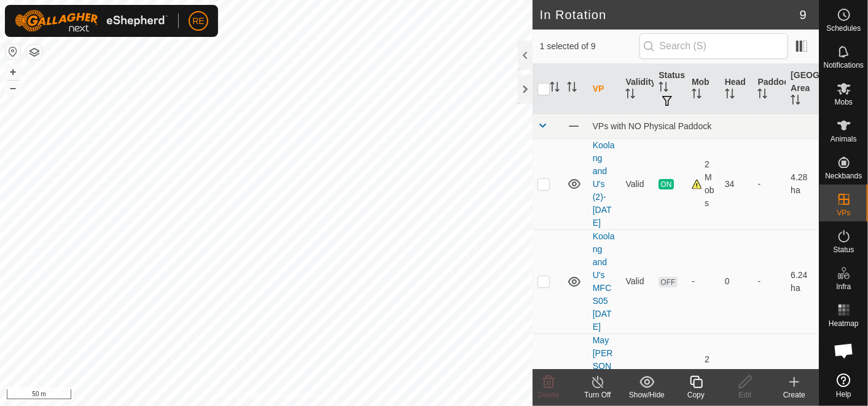
checkbox input "false"
checkbox input "true"
click at [746, 385] on icon at bounding box center [745, 381] width 15 height 15
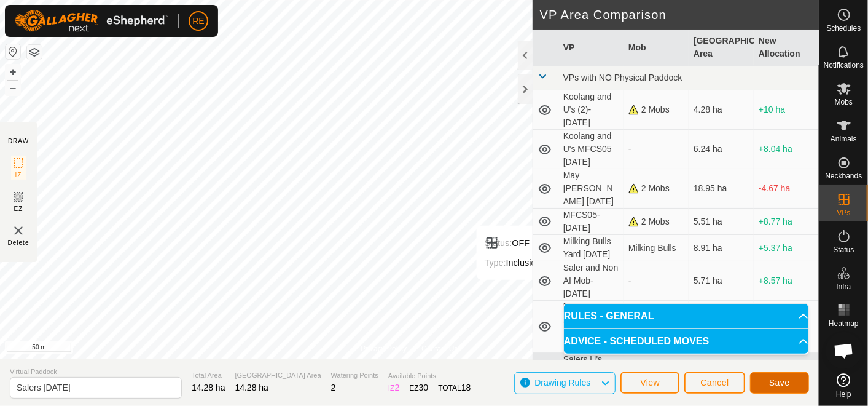
click at [794, 376] on button "Save" at bounding box center [779, 383] width 59 height 22
